Goal: Browse casually: Explore the website without a specific task or goal

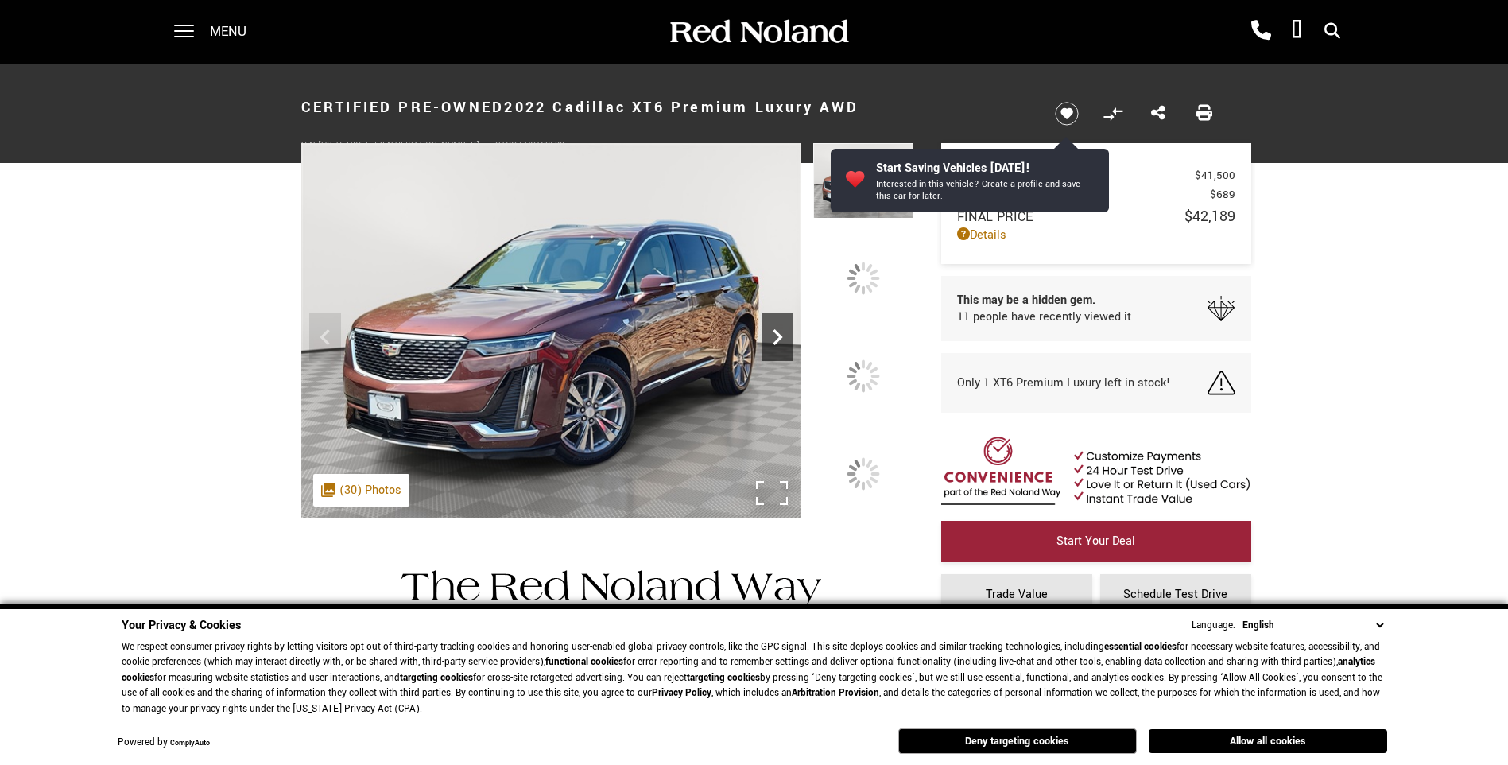
click at [769, 332] on icon "Next" at bounding box center [778, 337] width 32 height 32
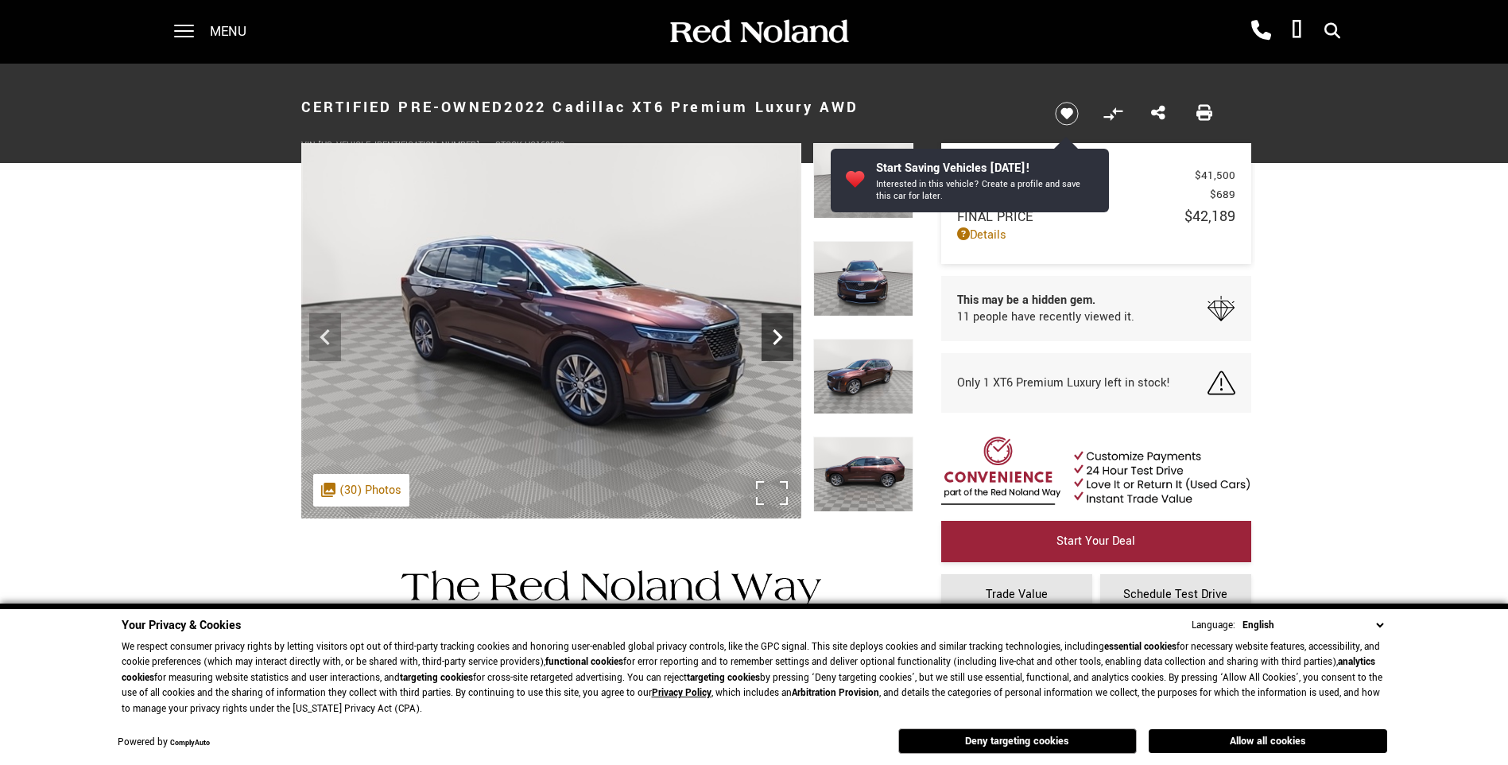
click at [769, 331] on icon "Next" at bounding box center [778, 337] width 32 height 32
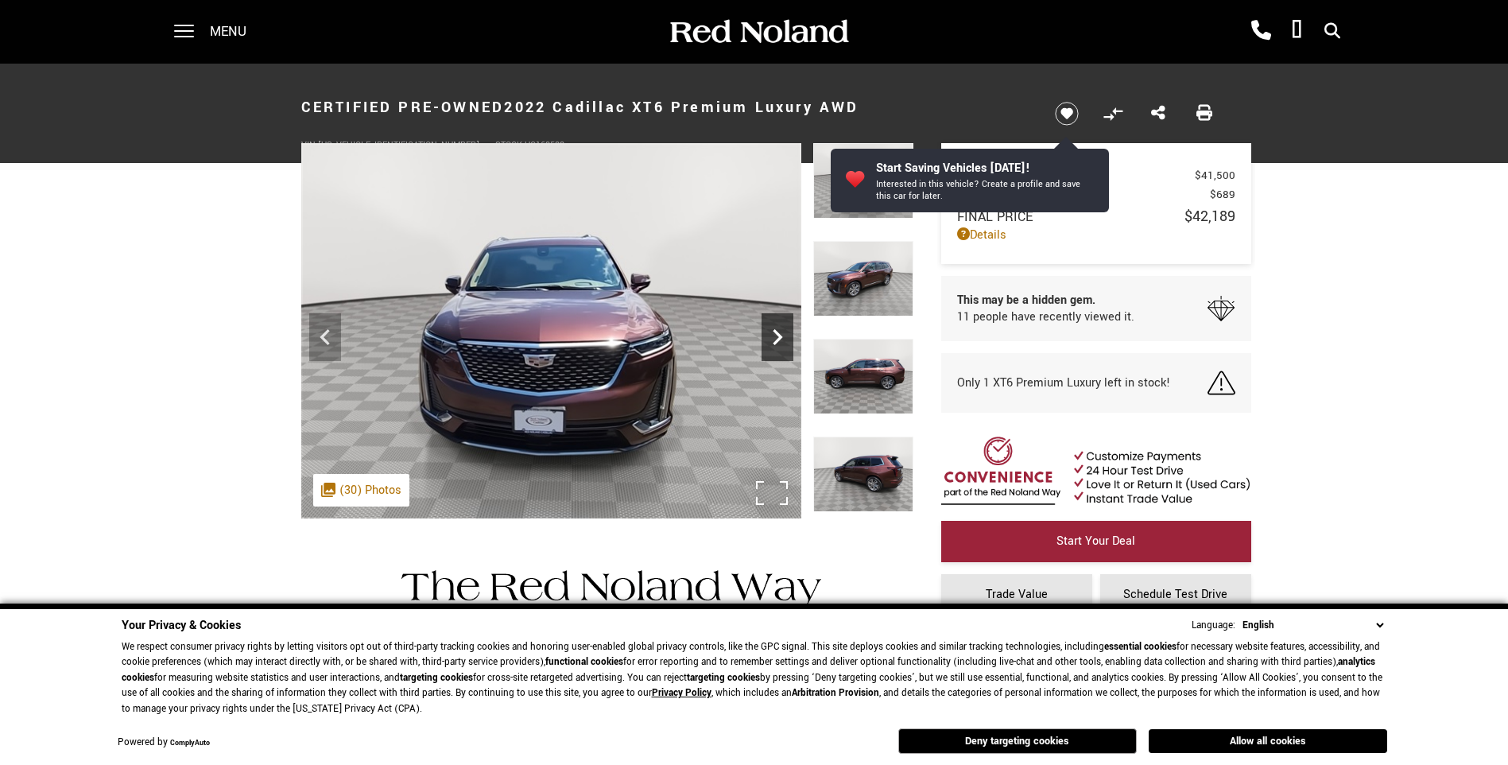
click at [769, 331] on icon "Next" at bounding box center [778, 337] width 32 height 32
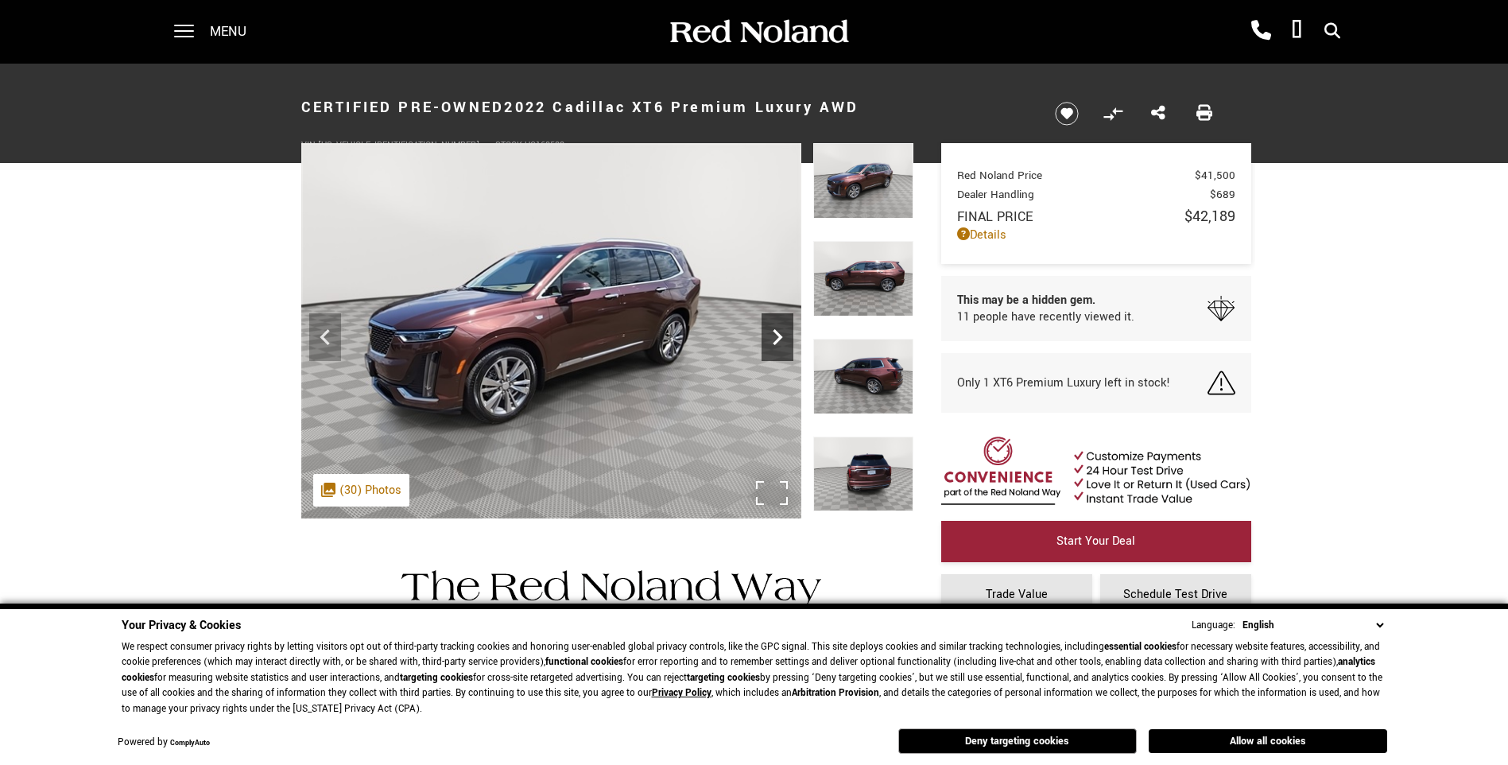
click at [769, 331] on icon "Next" at bounding box center [778, 337] width 32 height 32
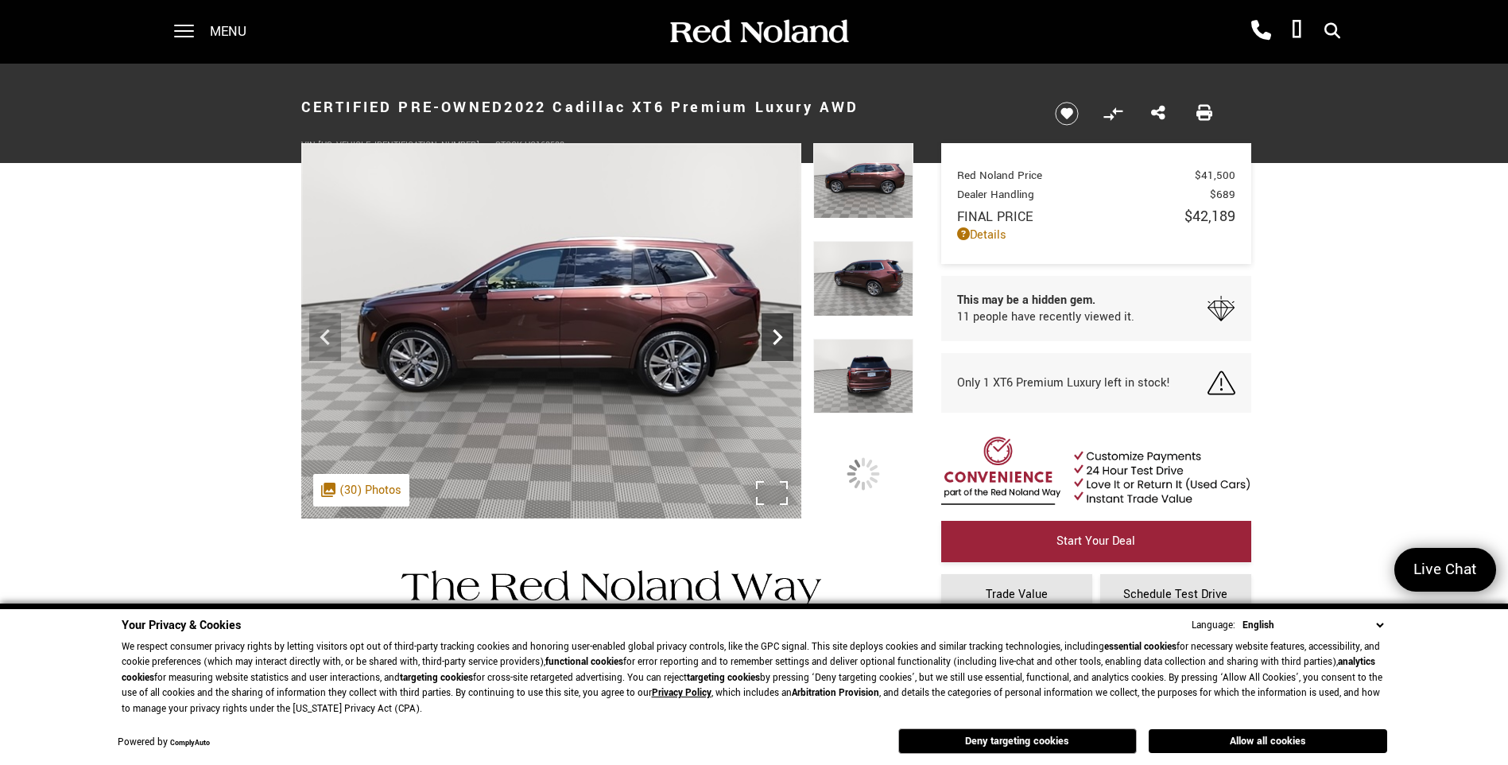
click at [769, 331] on icon "Next" at bounding box center [778, 337] width 32 height 32
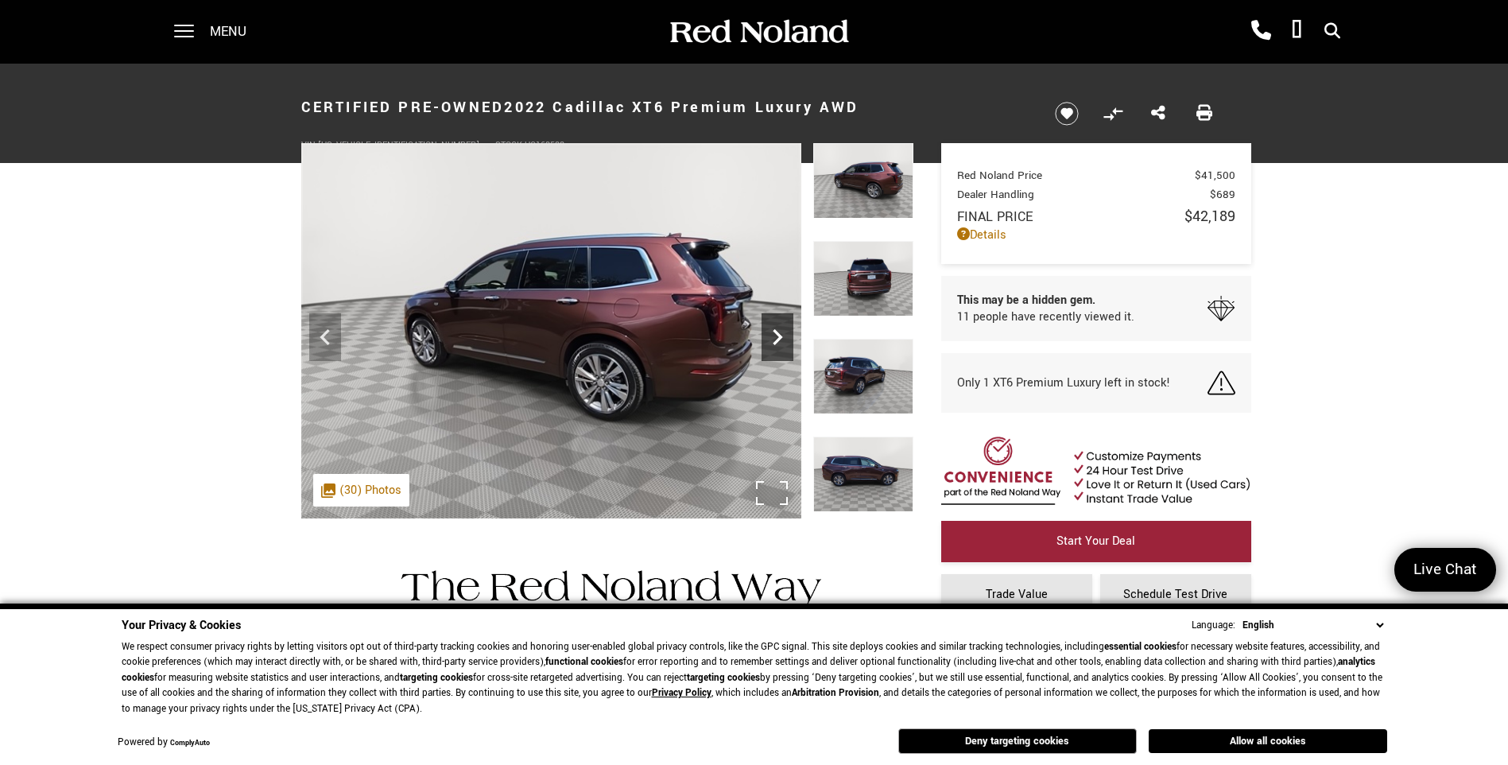
click at [769, 331] on icon "Next" at bounding box center [778, 337] width 32 height 32
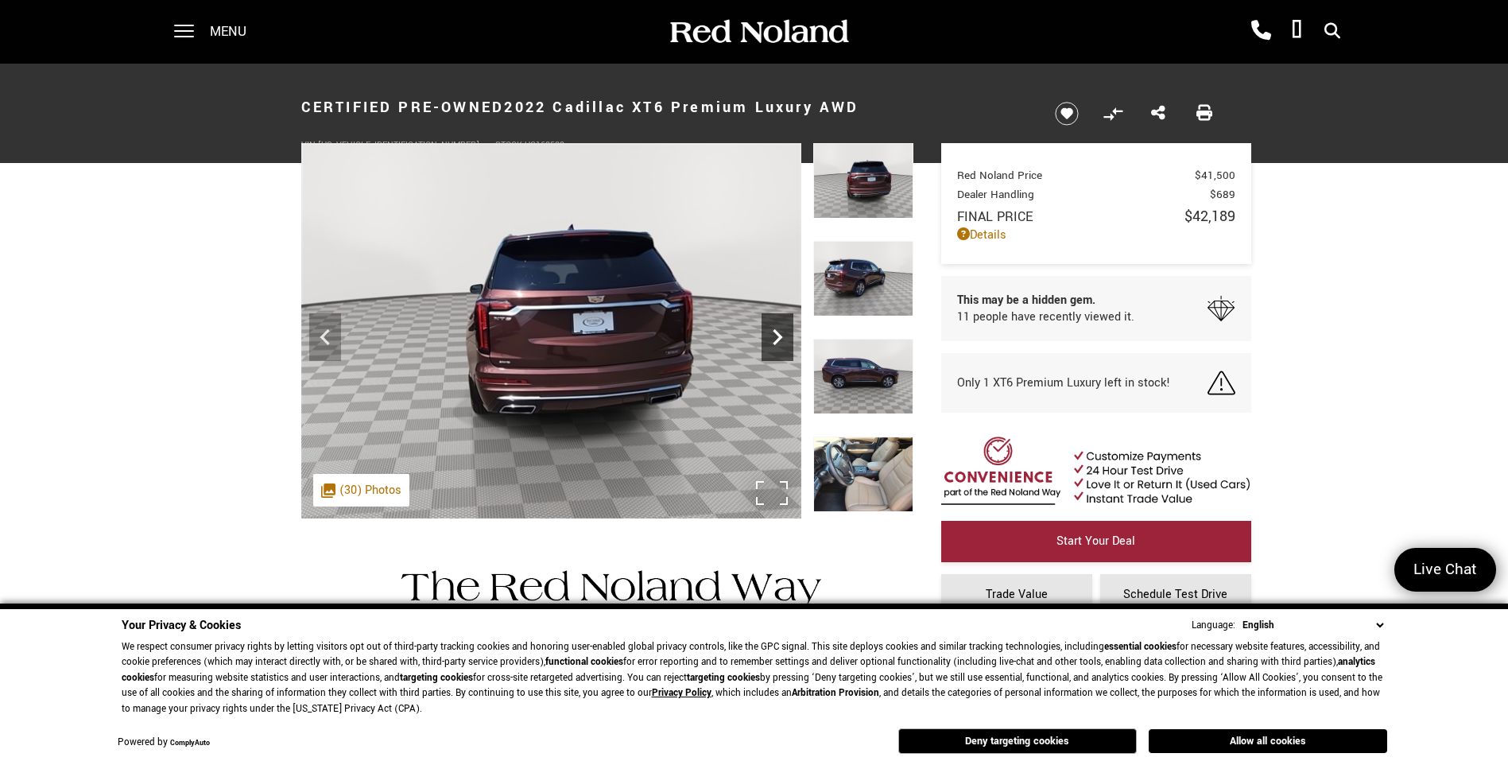
click at [769, 331] on icon "Next" at bounding box center [778, 337] width 32 height 32
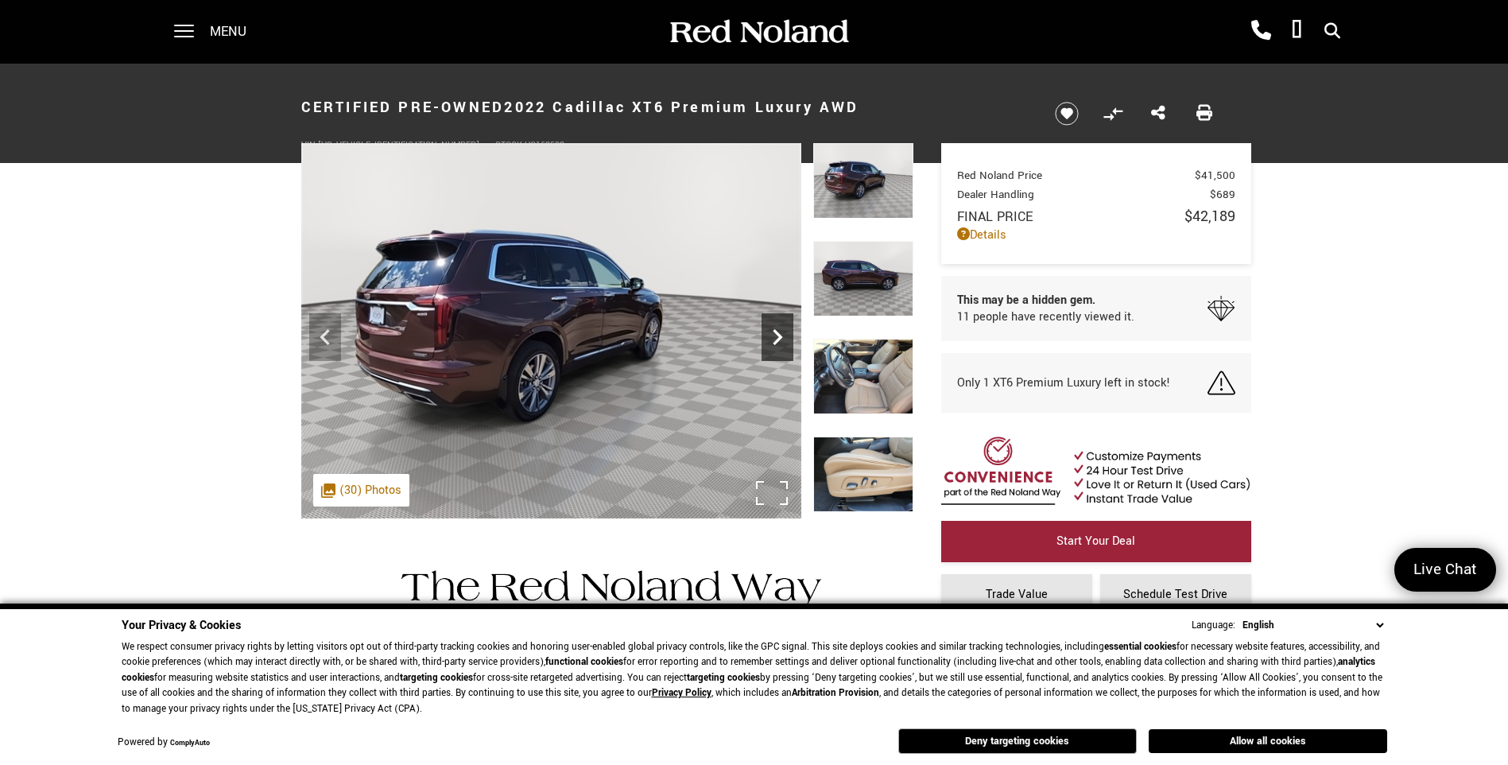
click at [769, 331] on icon "Next" at bounding box center [778, 337] width 32 height 32
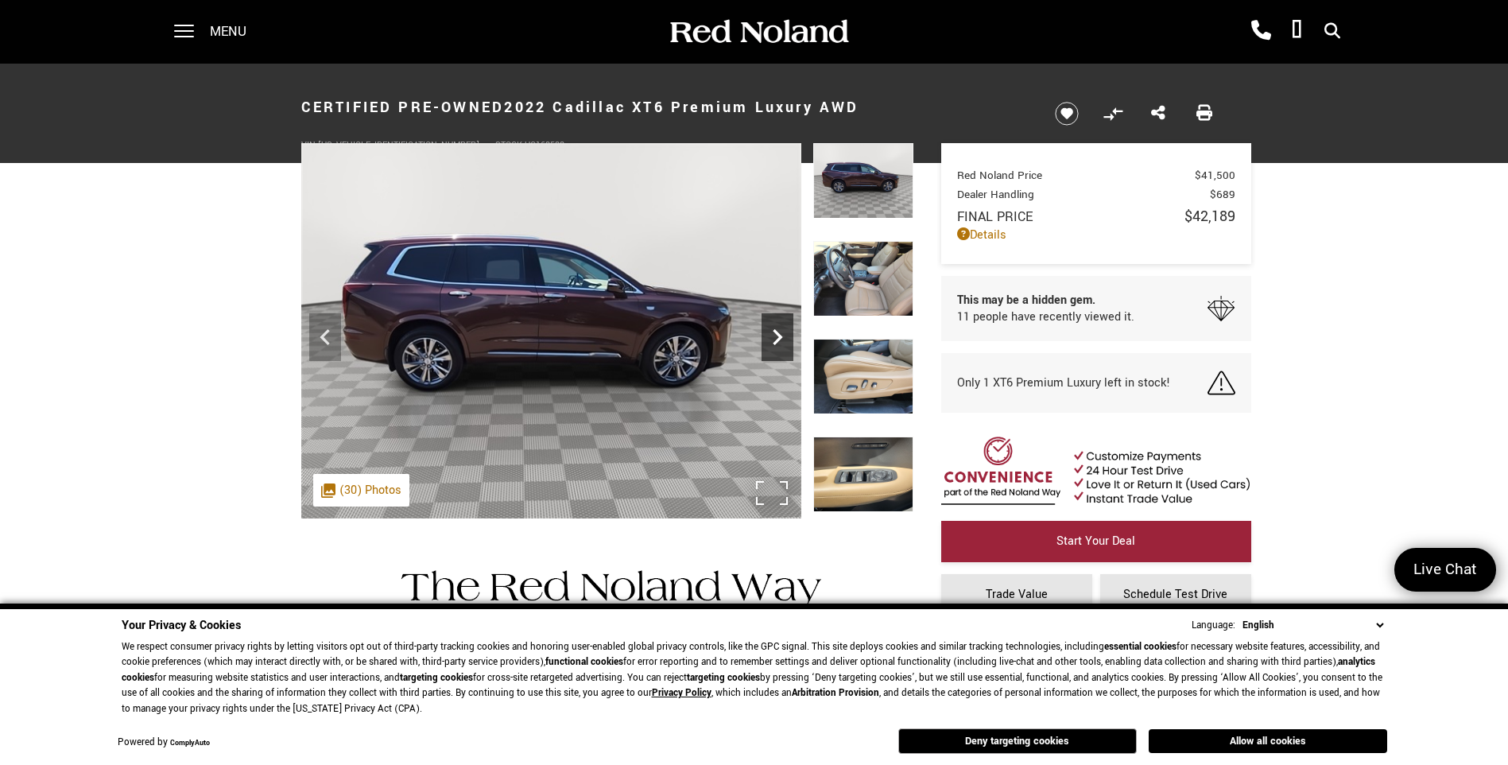
click at [769, 331] on icon "Next" at bounding box center [778, 337] width 32 height 32
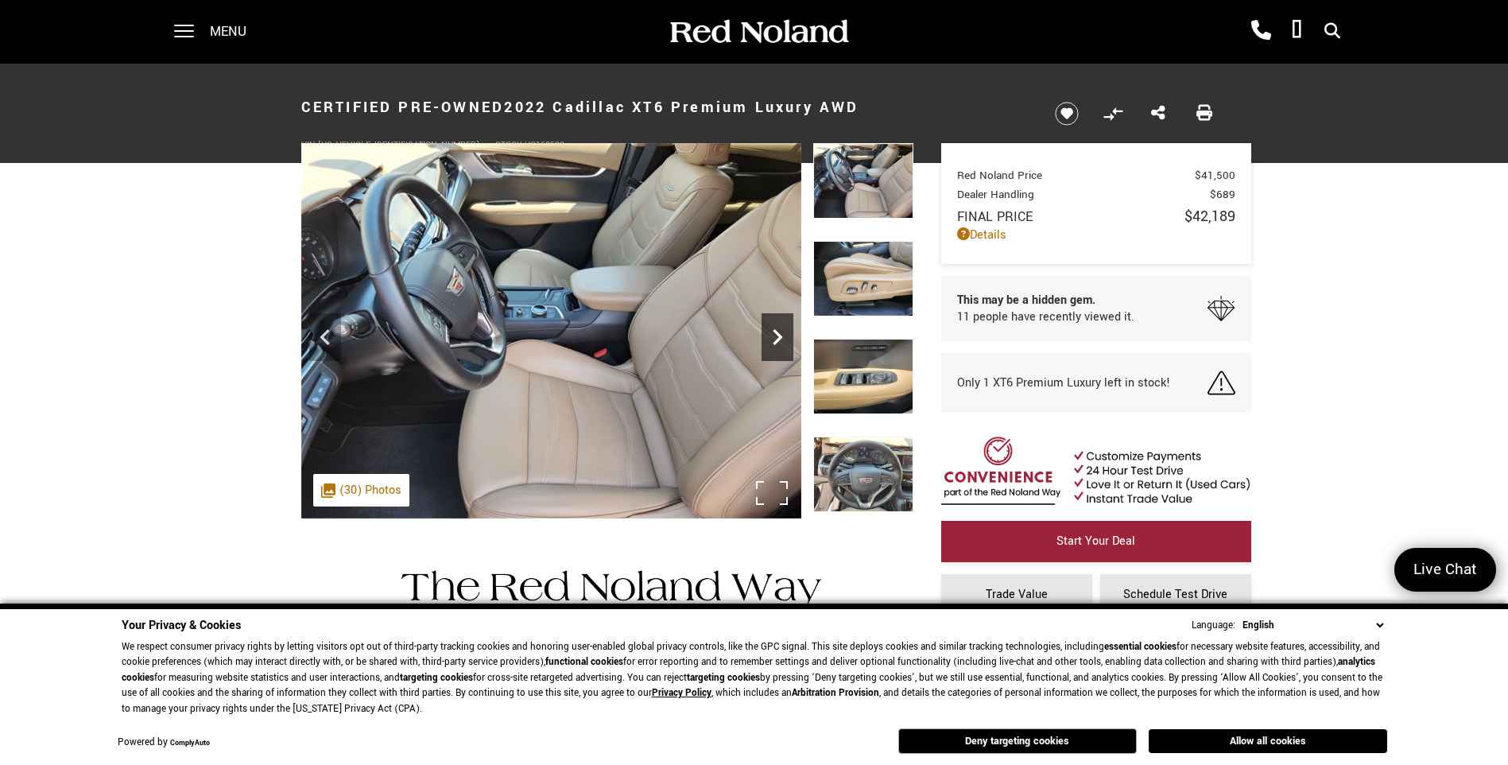
click at [769, 331] on icon "Next" at bounding box center [778, 337] width 32 height 32
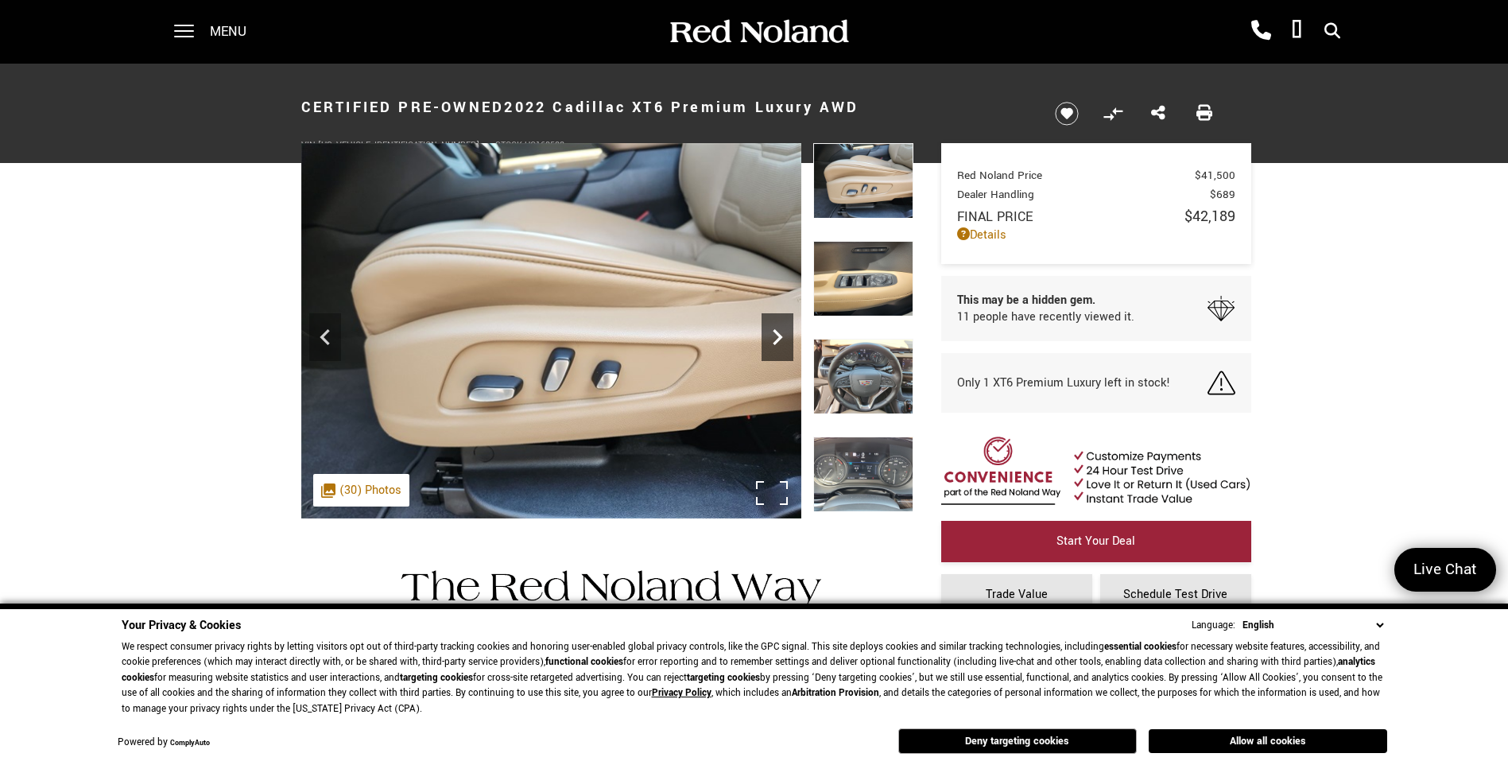
click at [769, 331] on icon "Next" at bounding box center [778, 337] width 32 height 32
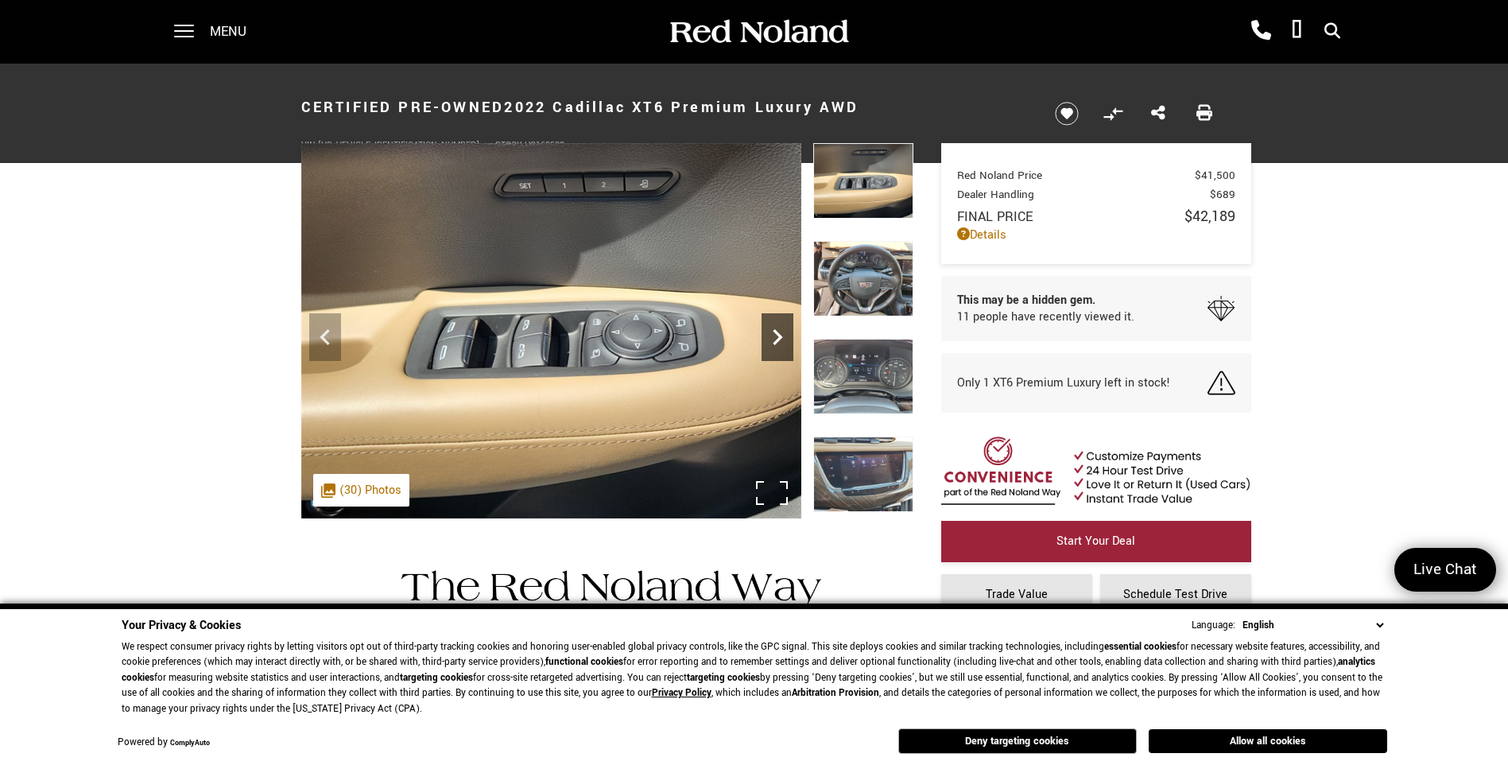
click at [769, 331] on icon "Next" at bounding box center [778, 337] width 32 height 32
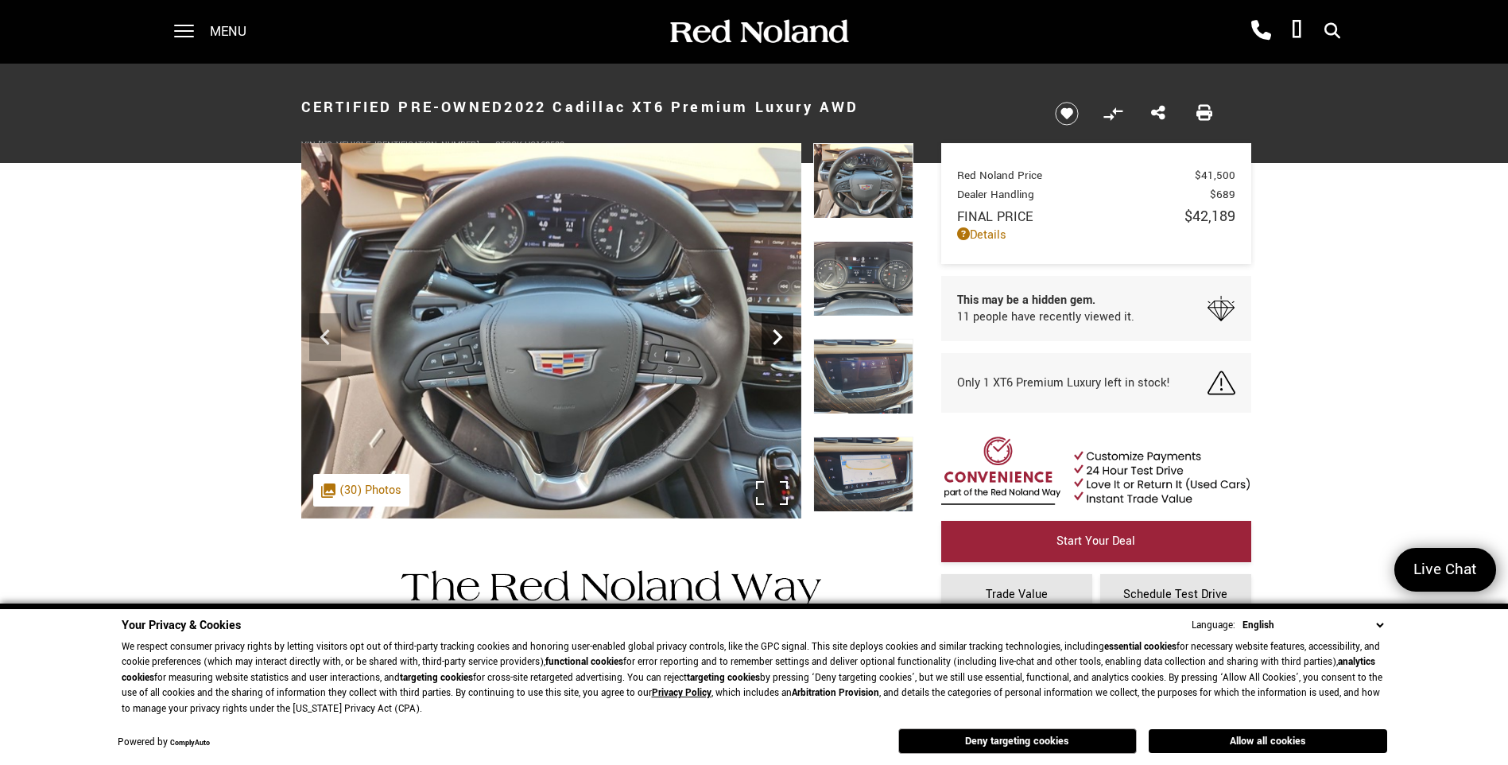
click at [769, 331] on icon "Next" at bounding box center [778, 337] width 32 height 32
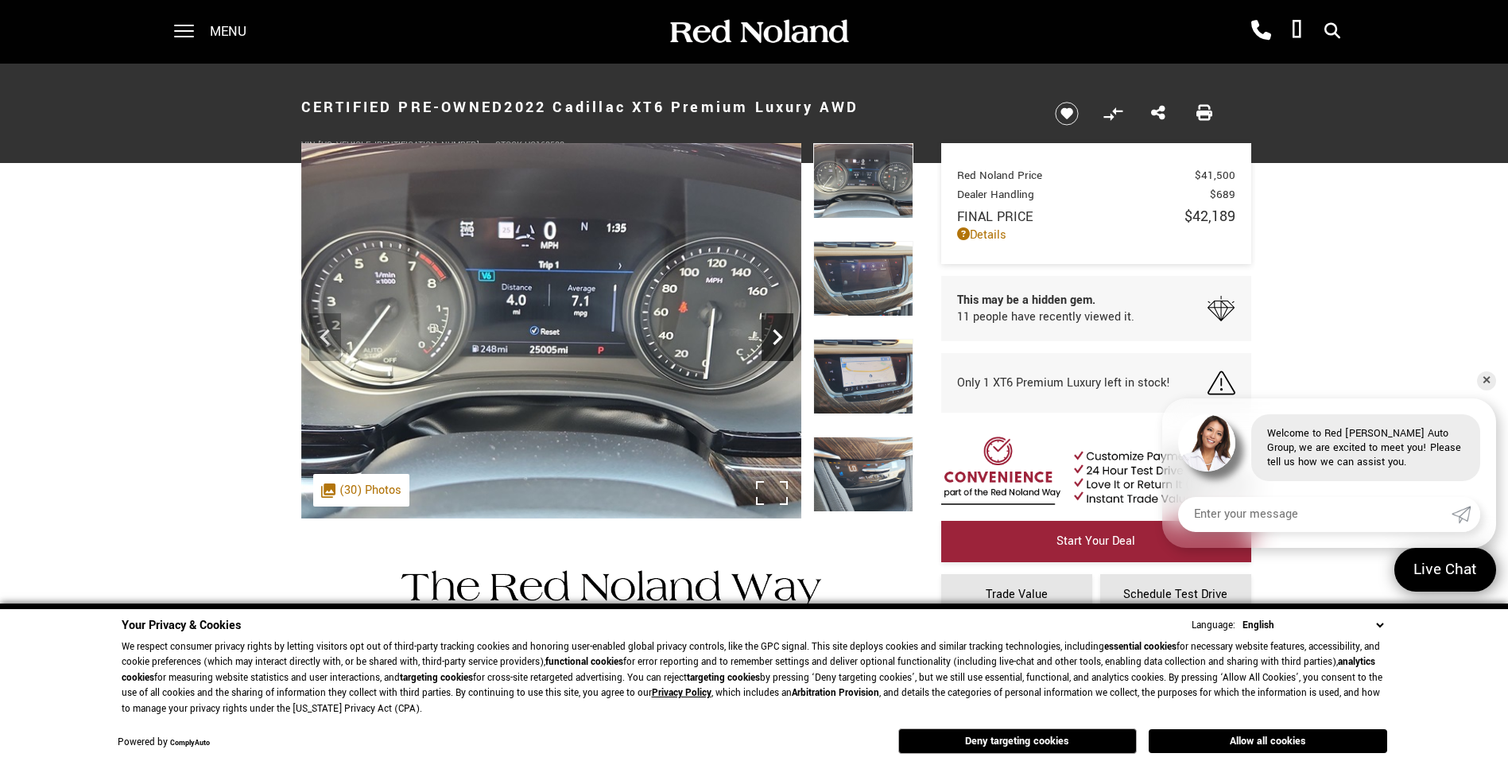
click at [769, 331] on icon "Next" at bounding box center [778, 337] width 32 height 32
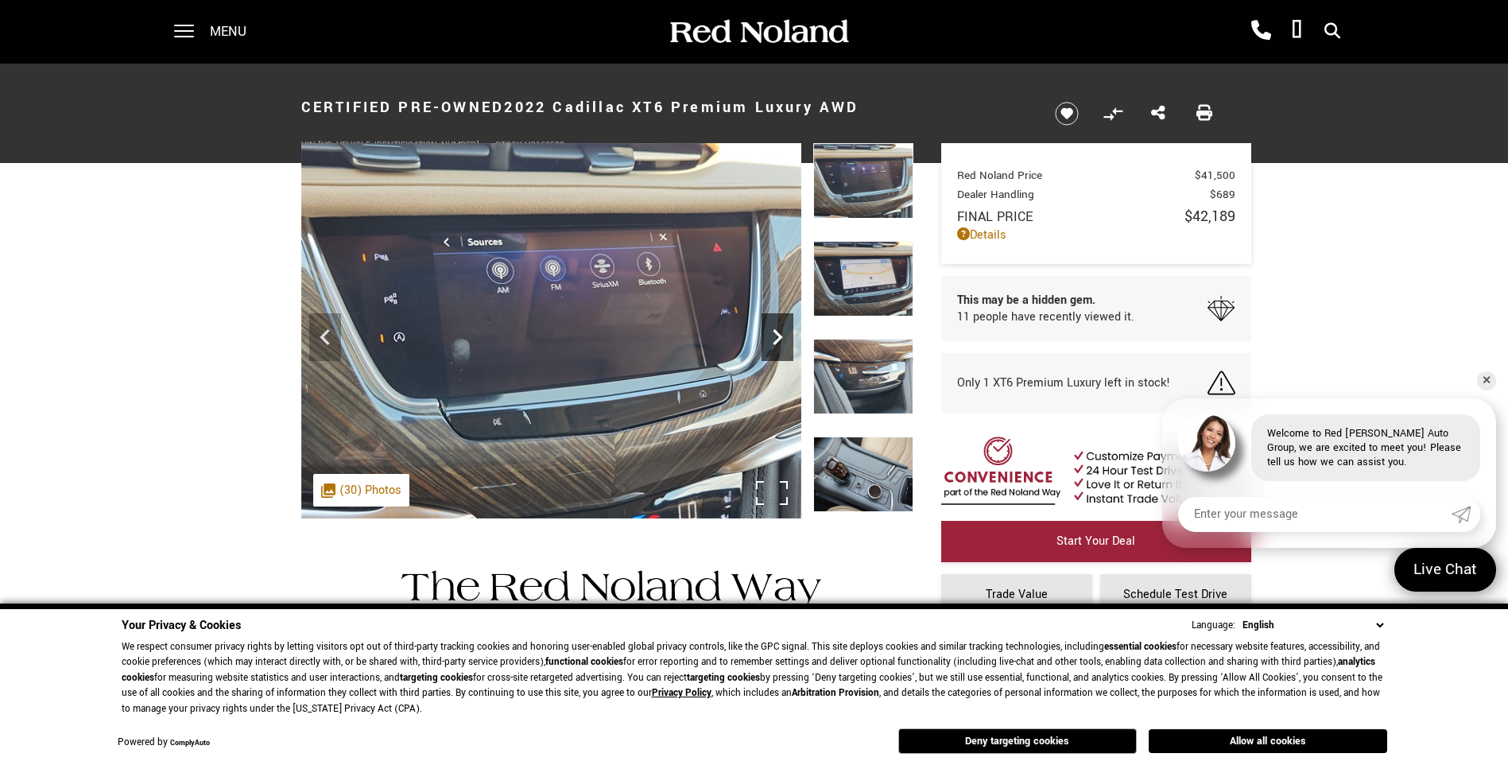
click at [769, 331] on icon "Next" at bounding box center [778, 337] width 32 height 32
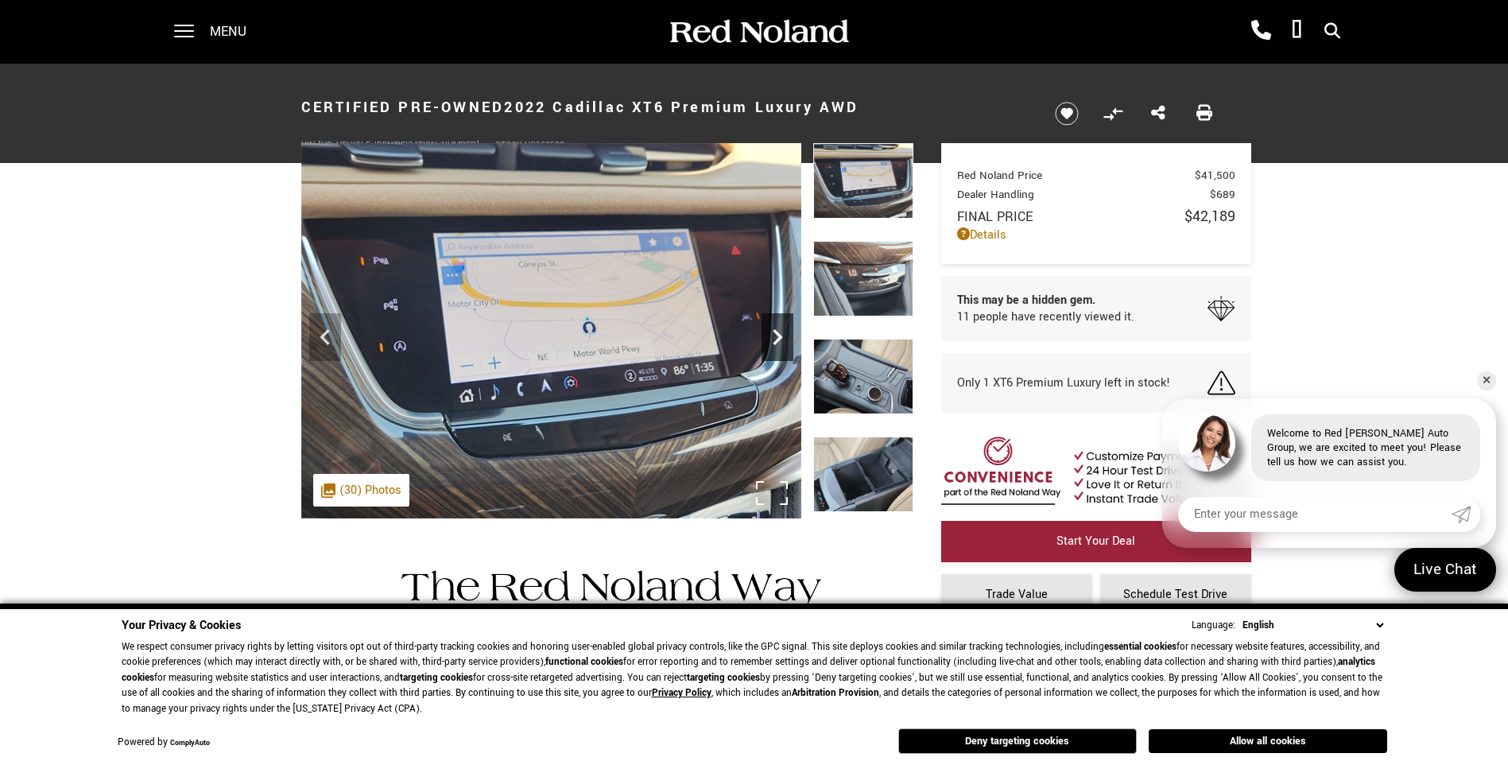
click at [769, 331] on icon "Next" at bounding box center [778, 337] width 32 height 32
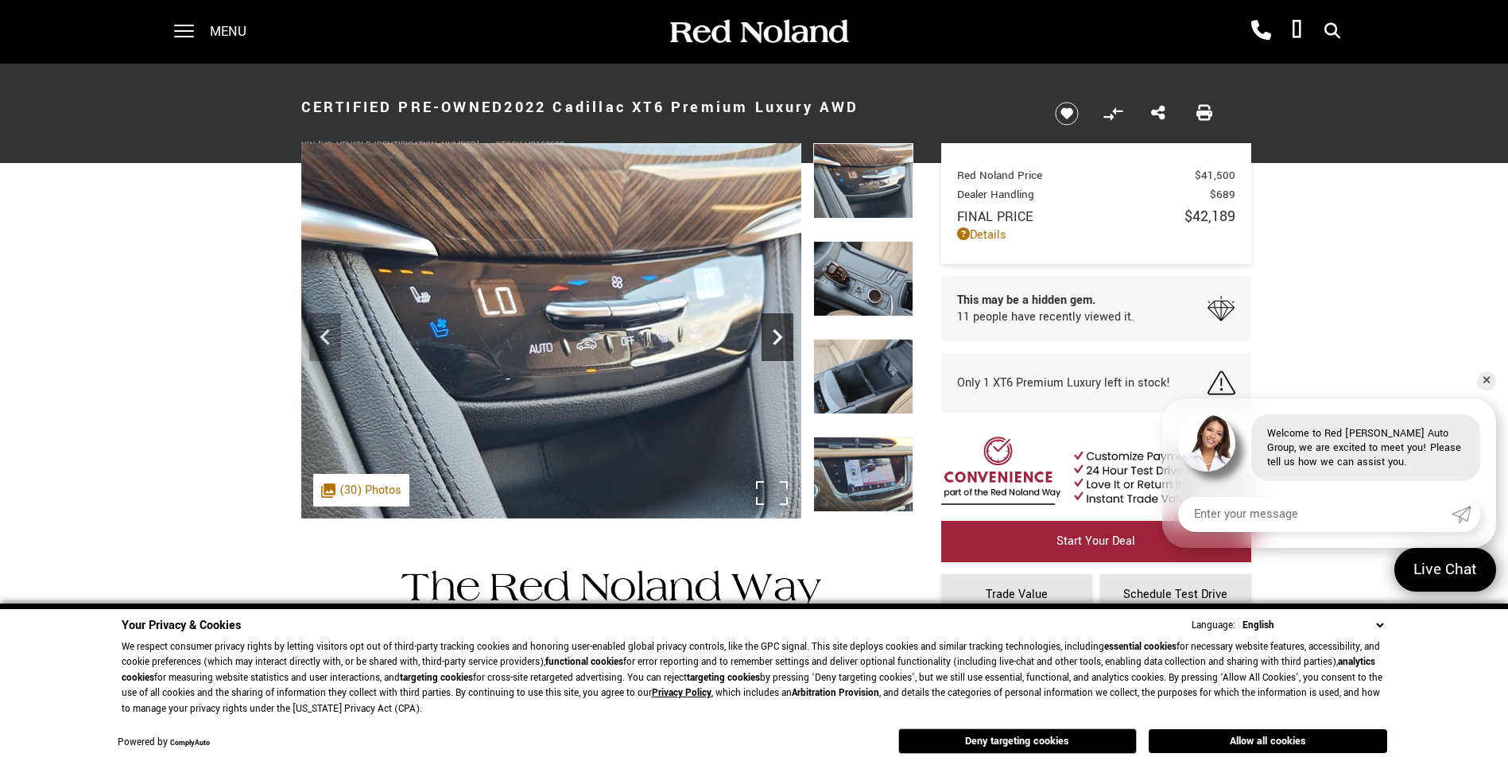
click at [769, 331] on icon "Next" at bounding box center [778, 337] width 32 height 32
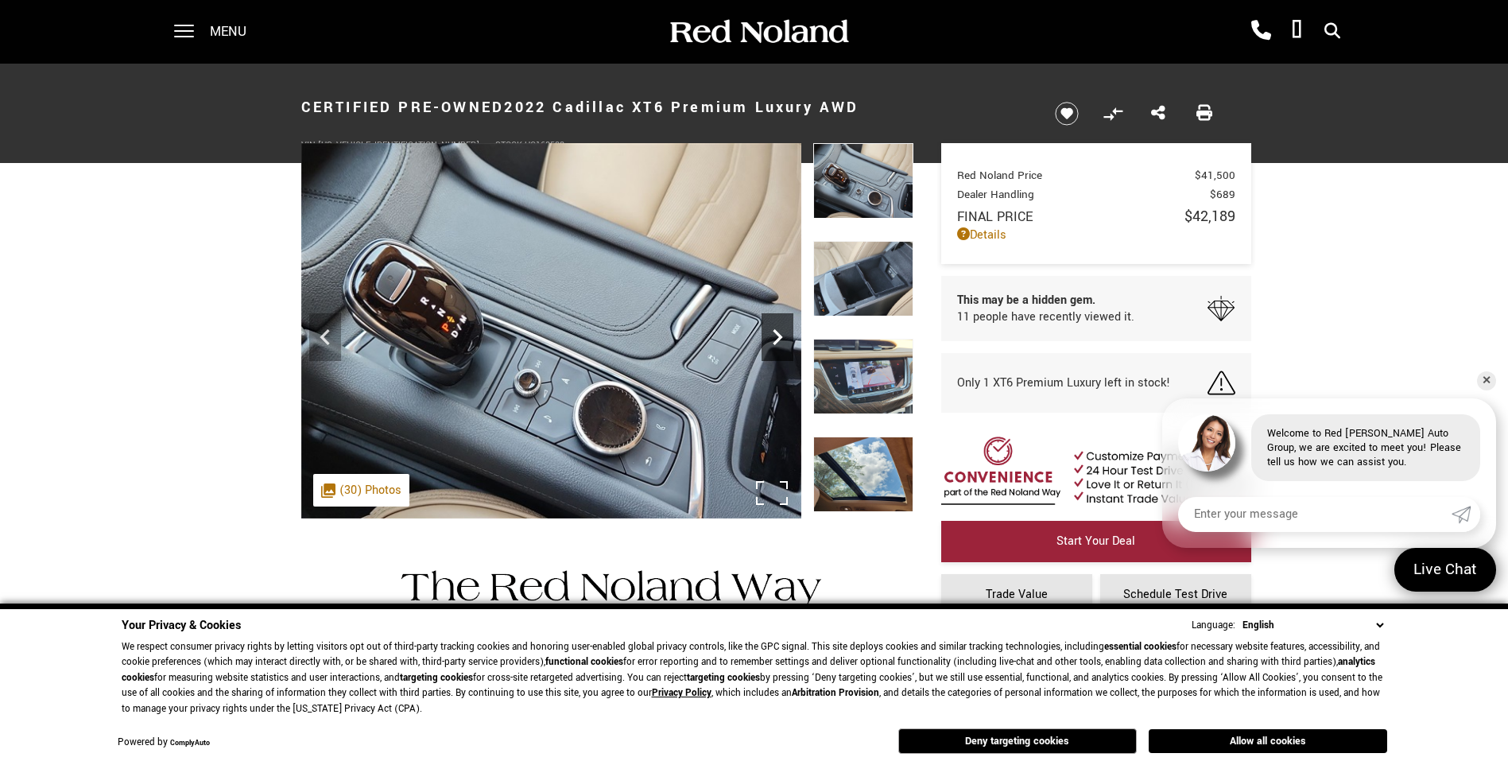
click at [769, 331] on icon "Next" at bounding box center [778, 337] width 32 height 32
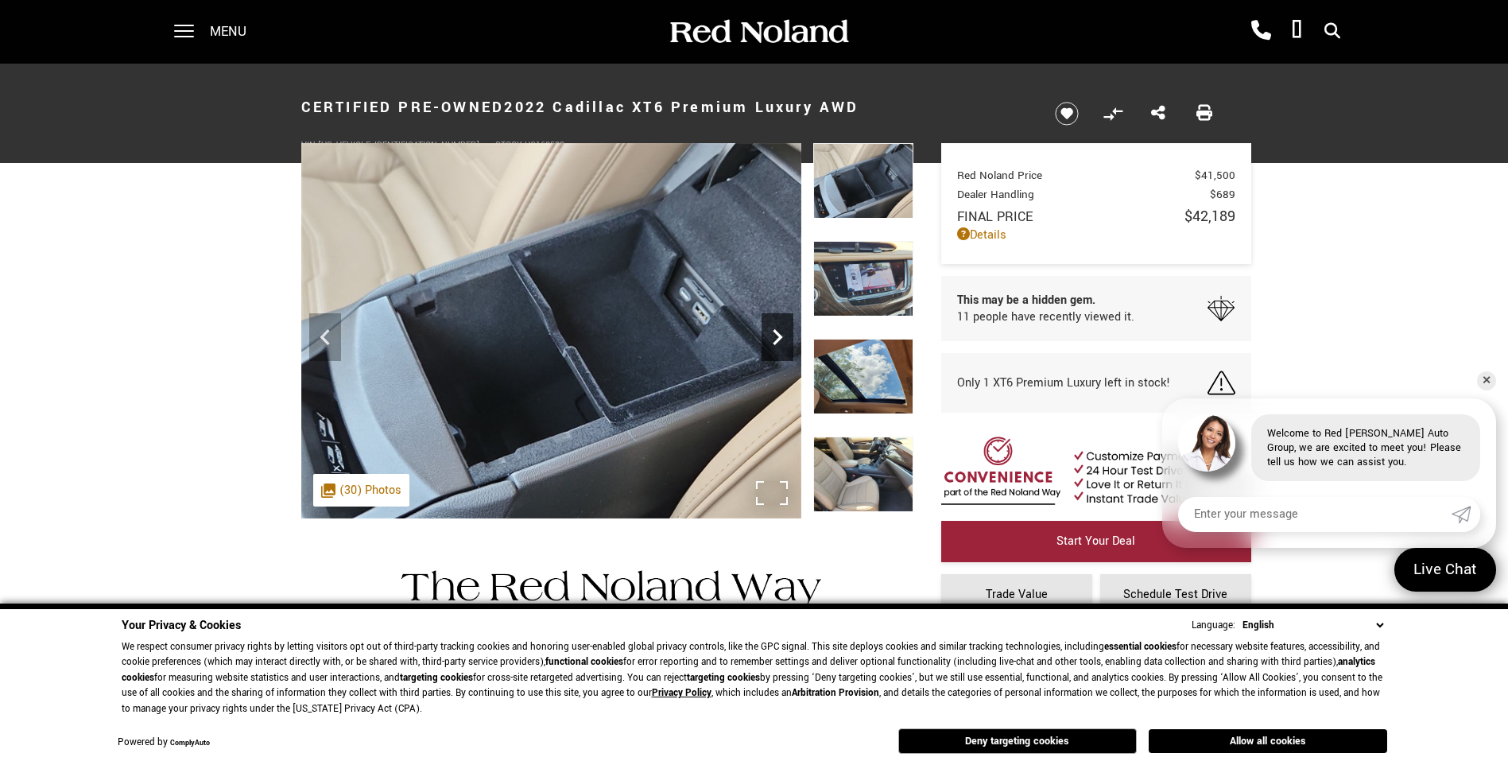
click at [769, 331] on icon "Next" at bounding box center [778, 337] width 32 height 32
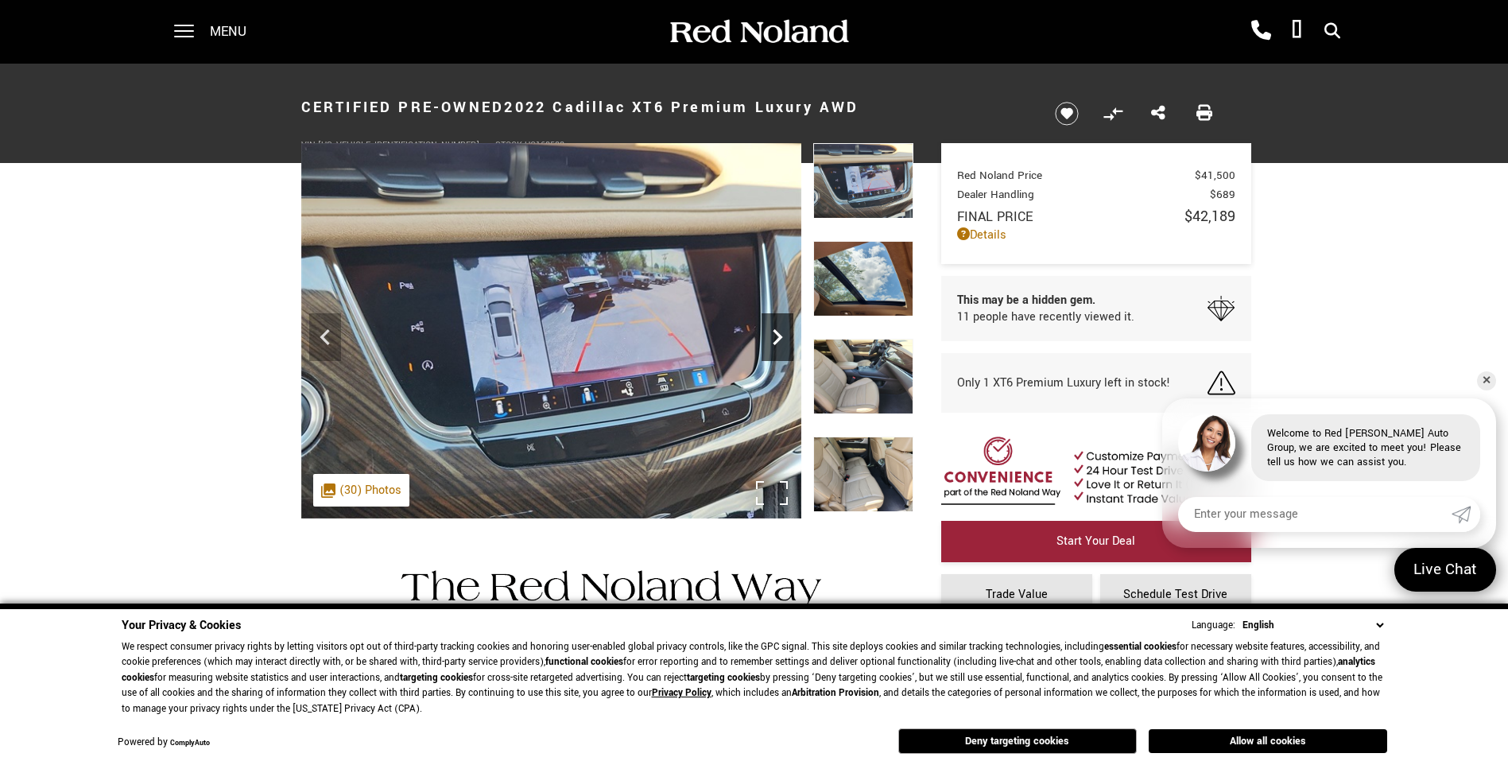
click at [769, 331] on icon "Next" at bounding box center [778, 337] width 32 height 32
